Goal: Transaction & Acquisition: Book appointment/travel/reservation

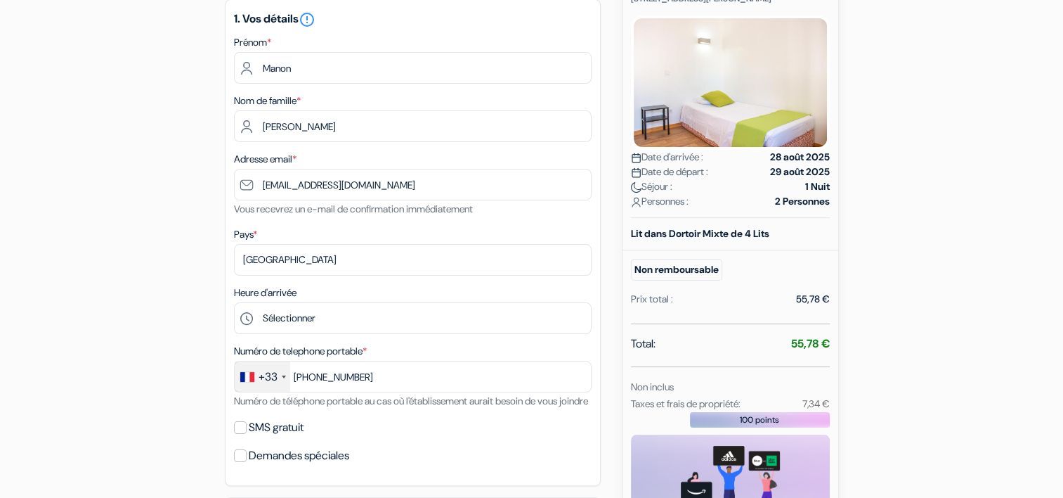
scroll to position [193, 0]
type input "7 81 28 01 50"
click at [343, 301] on div "Heure d'arrivée Sélectionner 15:00 16:00 17:00 18:00 19:00 20:00 21:00 22:00 23…" at bounding box center [413, 308] width 358 height 50
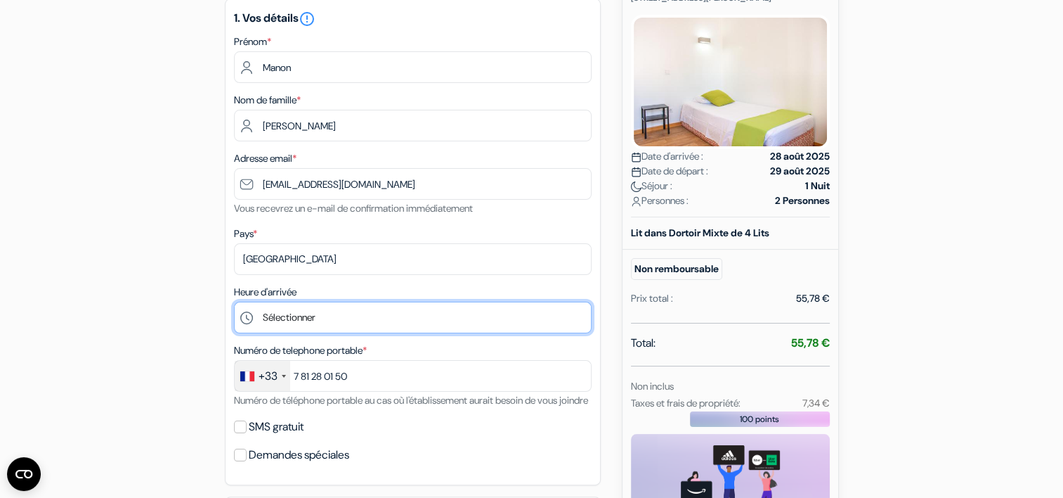
click at [343, 312] on select "Sélectionner 15:00 16:00 17:00 18:00 19:00 20:00 21:00 22:00 23:00 0:00" at bounding box center [413, 318] width 358 height 32
select select "16"
click at [234, 302] on select "Sélectionner 15:00 16:00 17:00 18:00 19:00 20:00 21:00 22:00 23:00 0:00" at bounding box center [413, 318] width 358 height 32
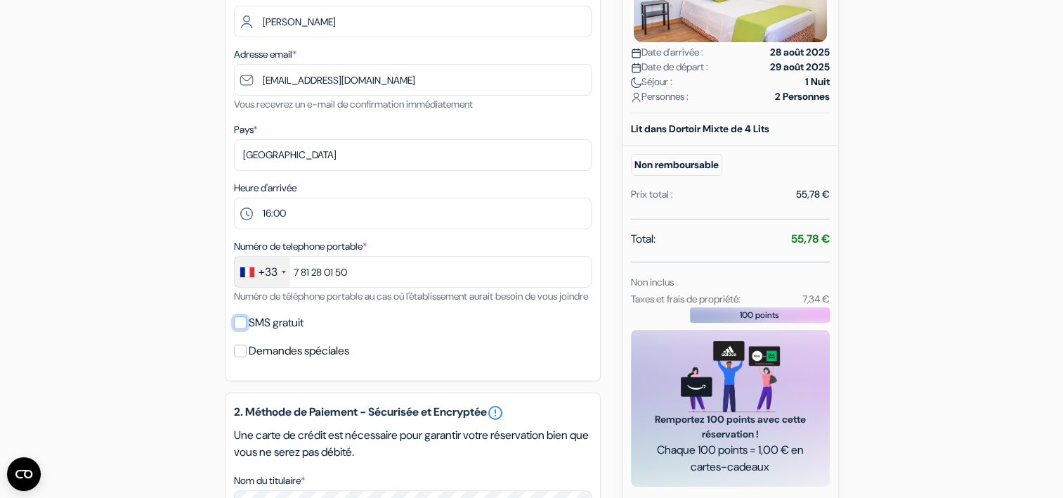
click at [234, 329] on input "SMS gratuit" at bounding box center [240, 322] width 13 height 13
checkbox input "true"
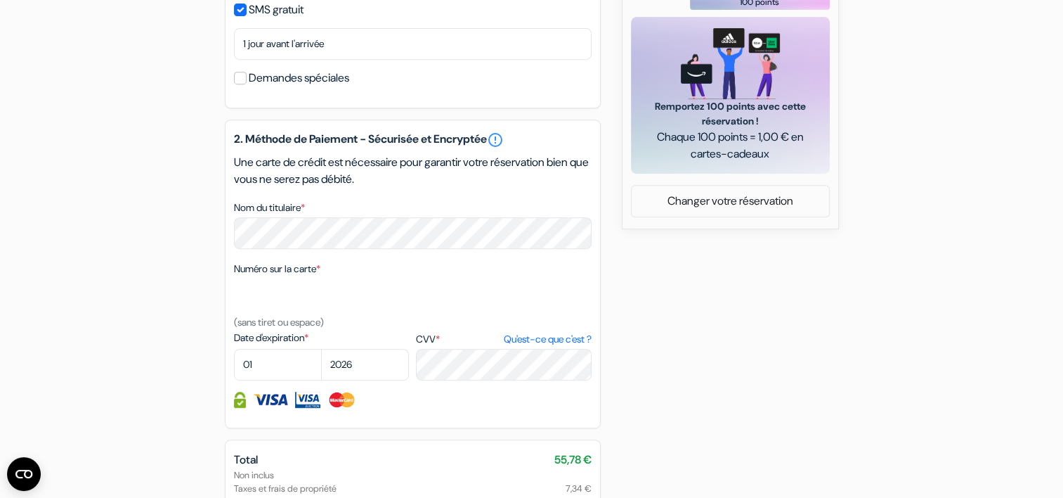
scroll to position [610, 0]
click at [278, 377] on select "01 02 03 04 05 06 07 08 09 10 11 12" at bounding box center [278, 365] width 88 height 32
select select "10"
click at [234, 367] on select "01 02 03 04 05 06 07 08 09 10 11 12" at bounding box center [278, 365] width 88 height 32
click at [359, 380] on select "2025 2026 2027 2028 2029 2030 2031 2032 2033 2034 2035 2036 2037 2038 2039 2040…" at bounding box center [365, 365] width 88 height 32
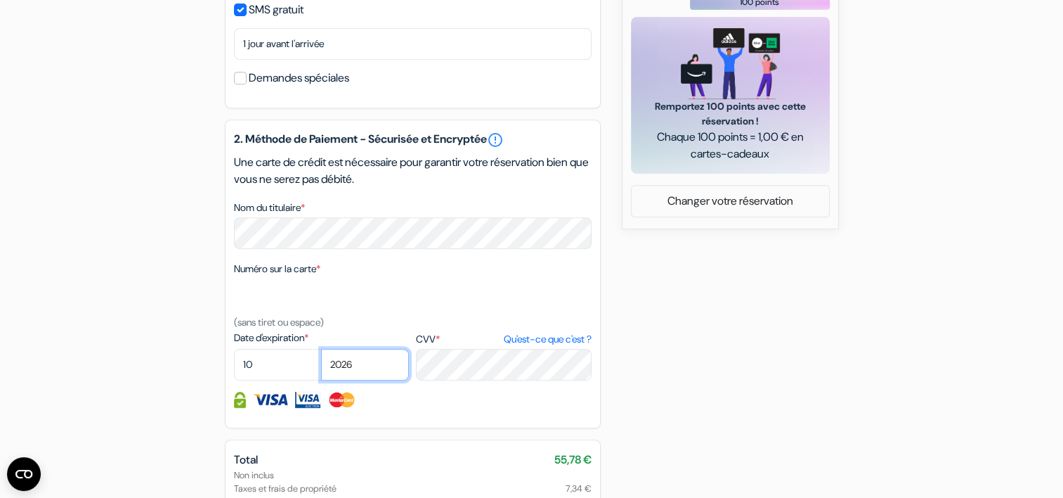
select select "2025"
click at [321, 367] on select "2025 2026 2027 2028 2029 2030 2031 2032 2033 2034 2035 2036 2037 2038 2039 2040…" at bounding box center [365, 365] width 88 height 32
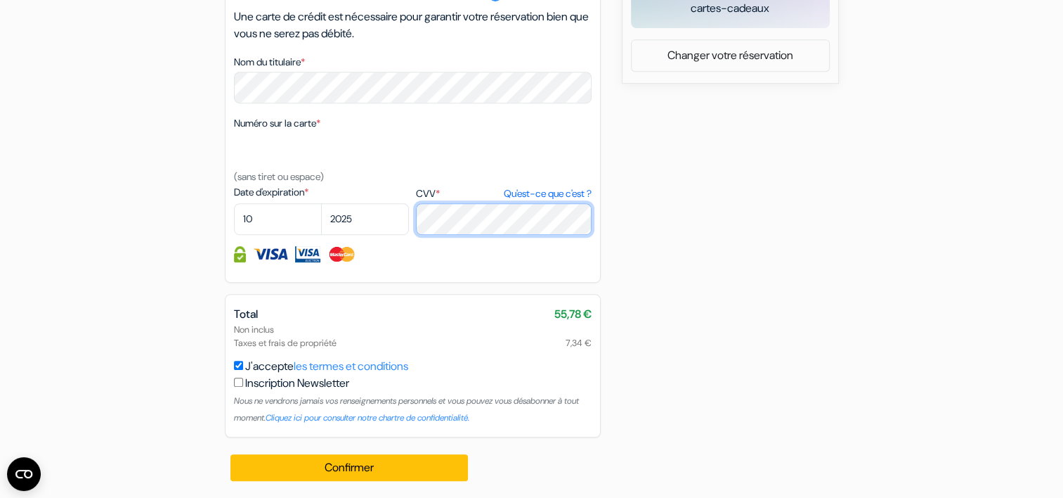
scroll to position [774, 0]
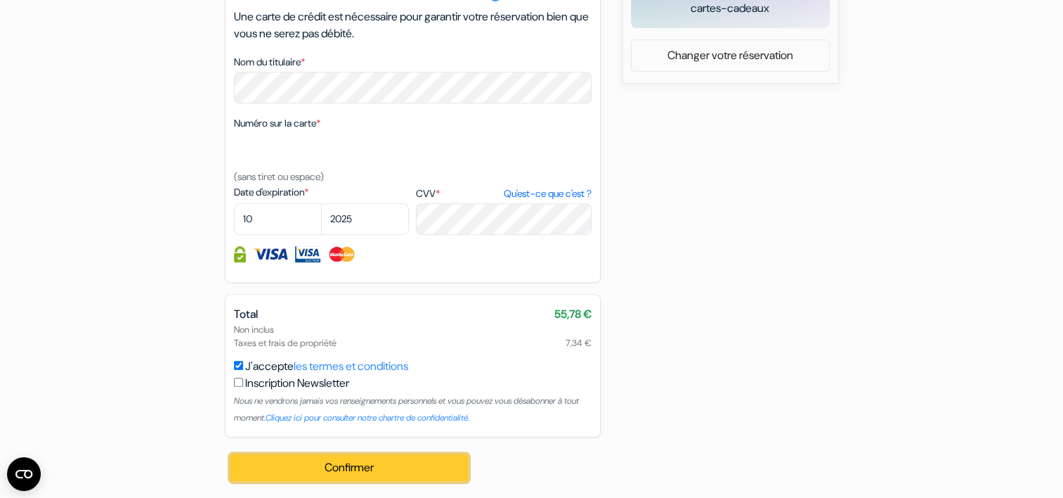
click at [371, 464] on button "Confirmer Loading..." at bounding box center [350, 467] width 238 height 27
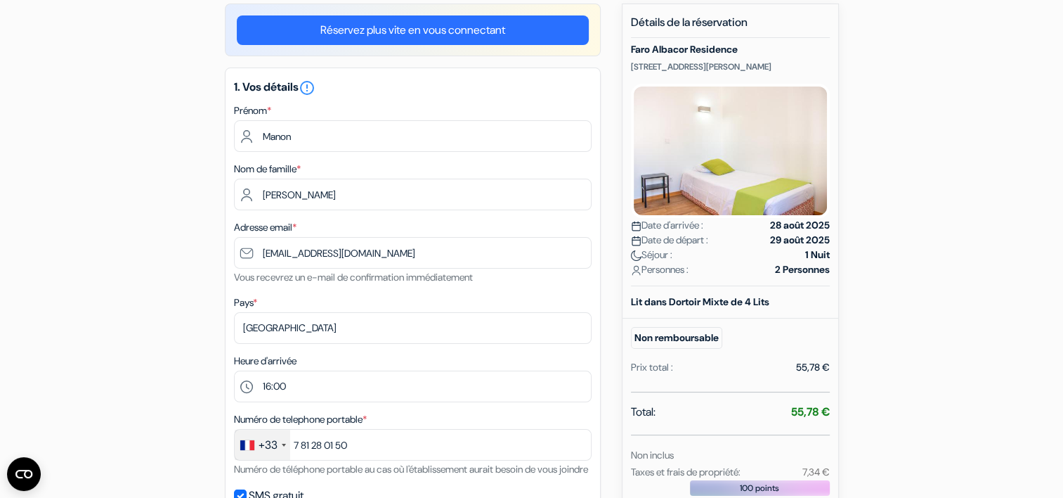
scroll to position [125, 0]
